Goal: Check status

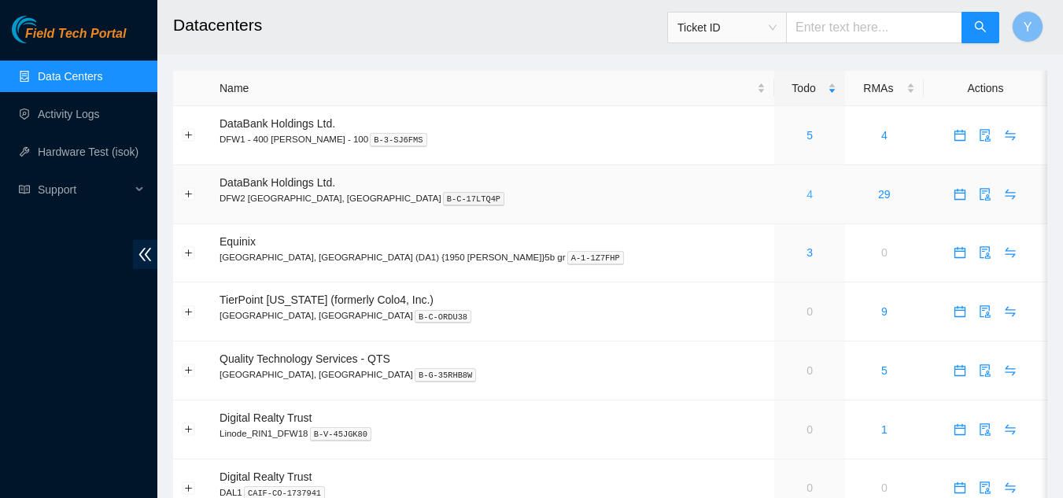
click at [806, 193] on link "4" at bounding box center [809, 194] width 6 height 13
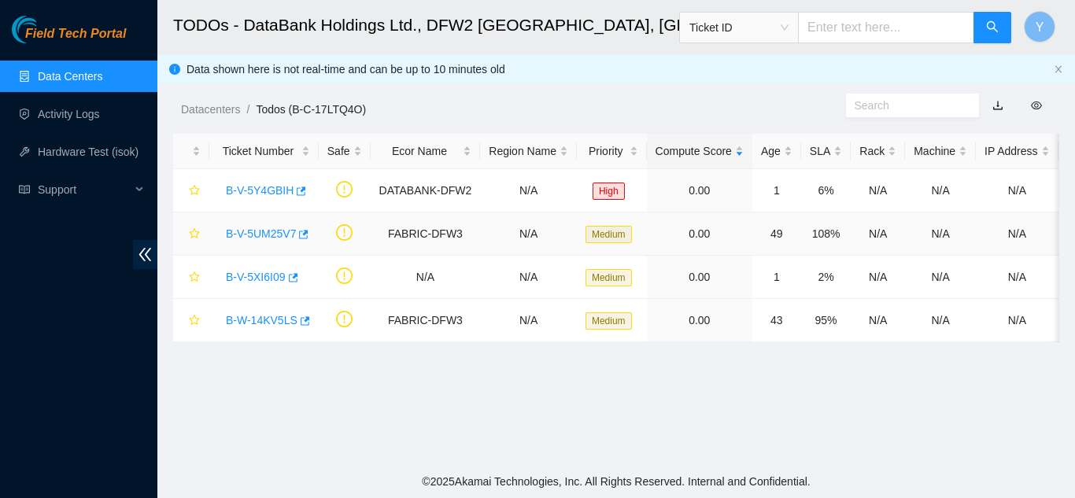
click at [274, 230] on link "B-V-5UM25V7" at bounding box center [261, 233] width 70 height 13
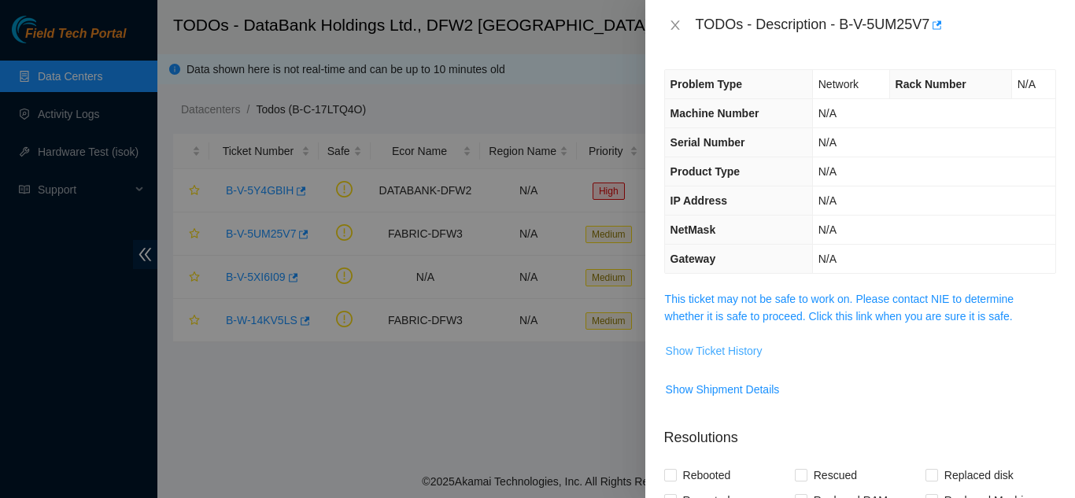
click at [703, 353] on span "Show Ticket History" at bounding box center [714, 350] width 97 height 17
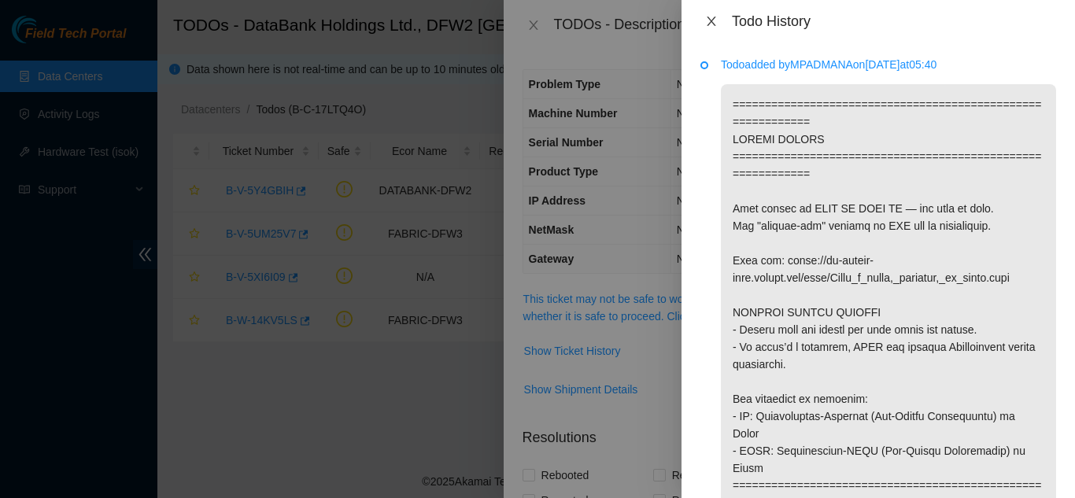
click at [710, 24] on icon "close" at bounding box center [711, 21] width 13 height 13
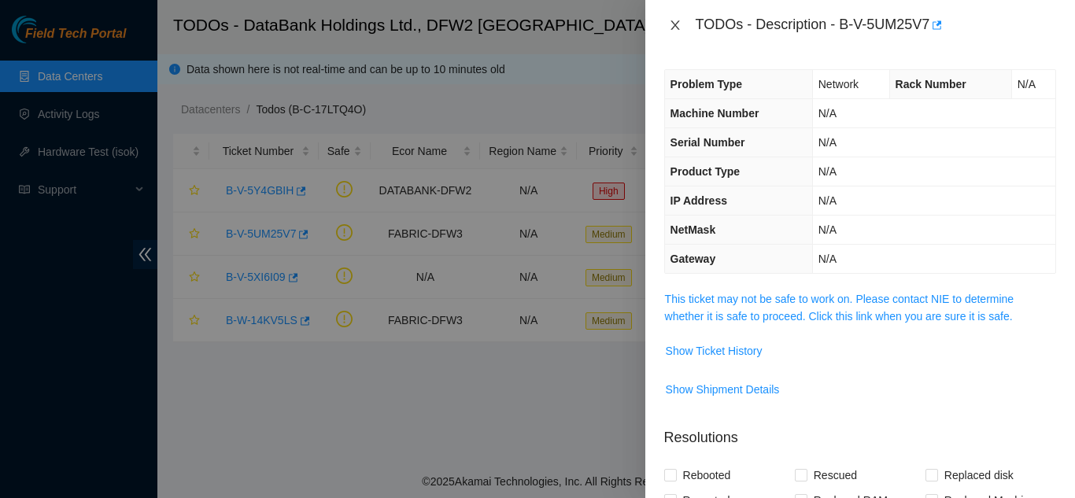
click at [674, 28] on icon "close" at bounding box center [675, 25] width 13 height 13
